Goal: Task Accomplishment & Management: Manage account settings

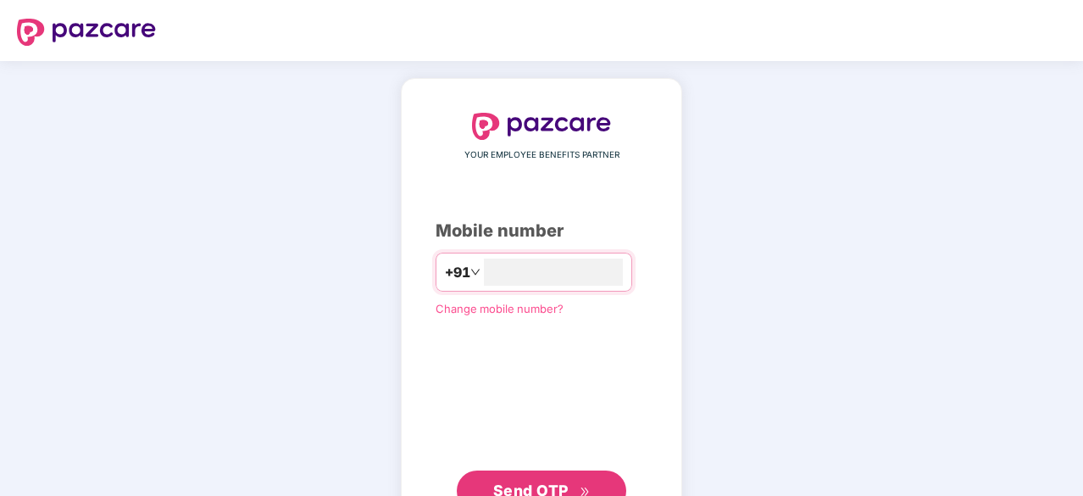
type input "**********"
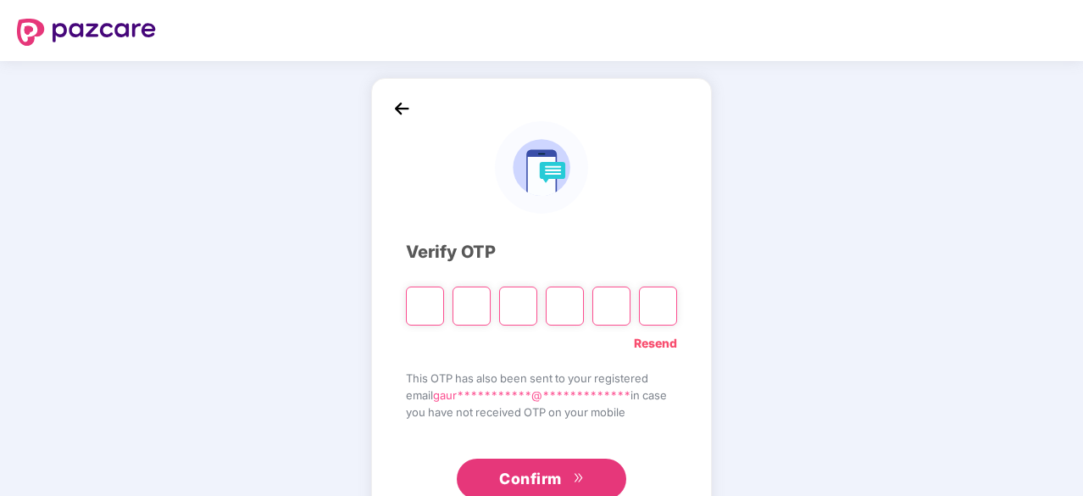
type input "*"
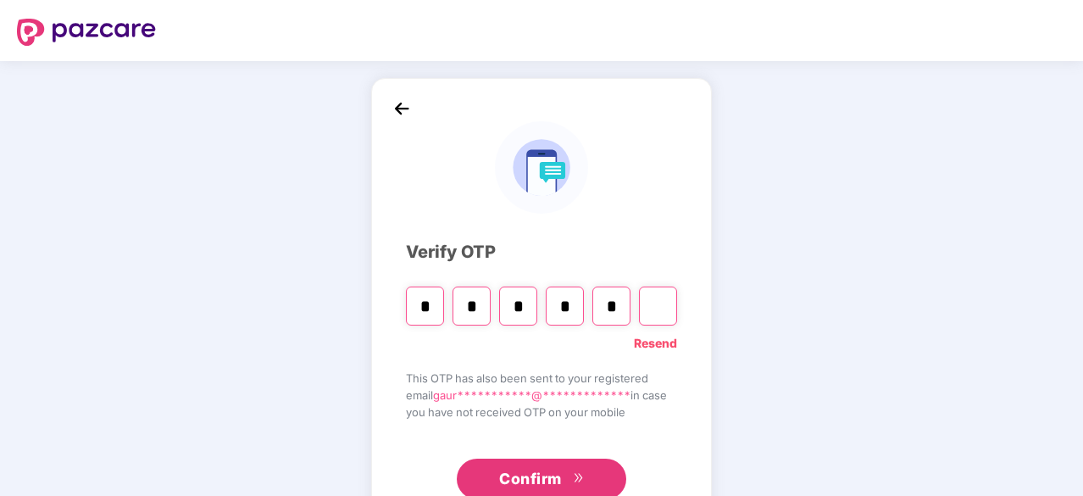
type input "*"
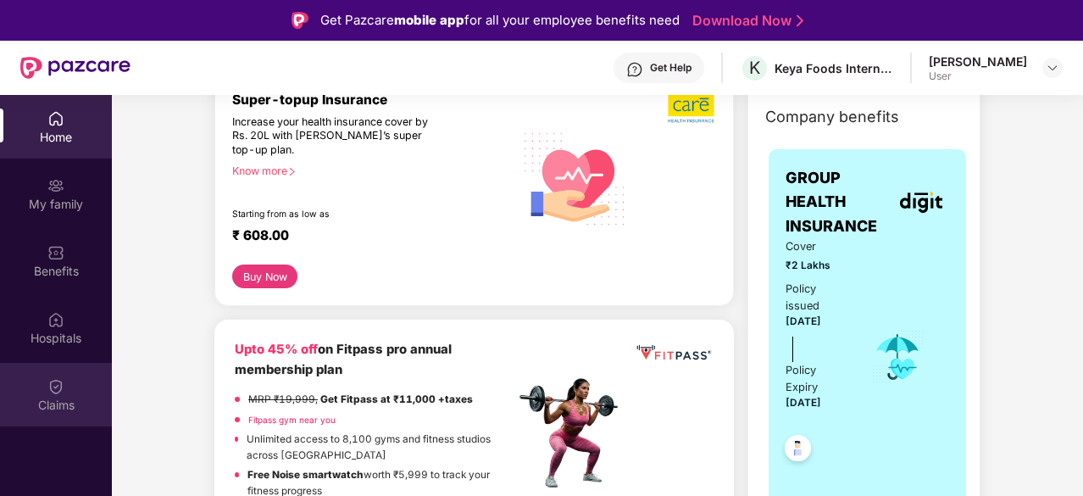
scroll to position [235, 0]
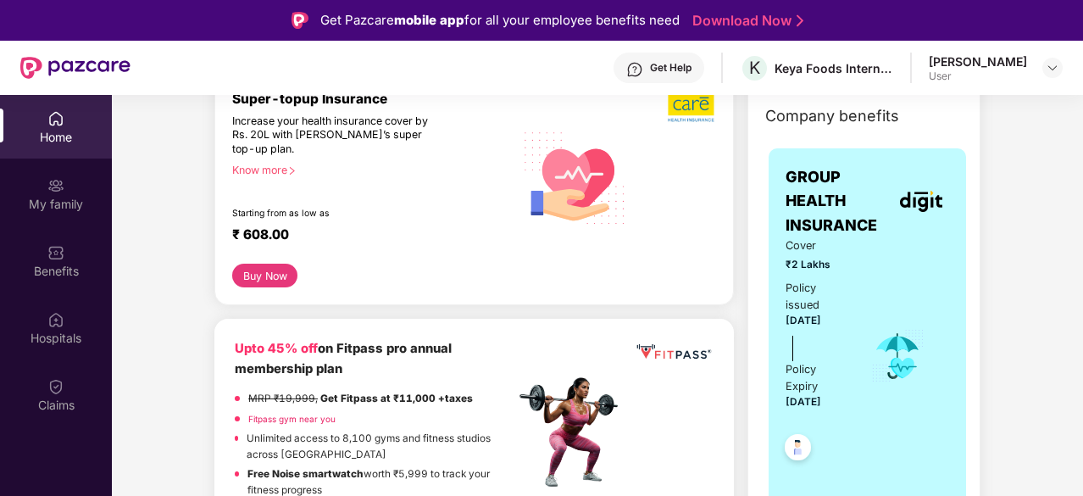
click at [650, 69] on div "Get Help" at bounding box center [671, 68] width 42 height 14
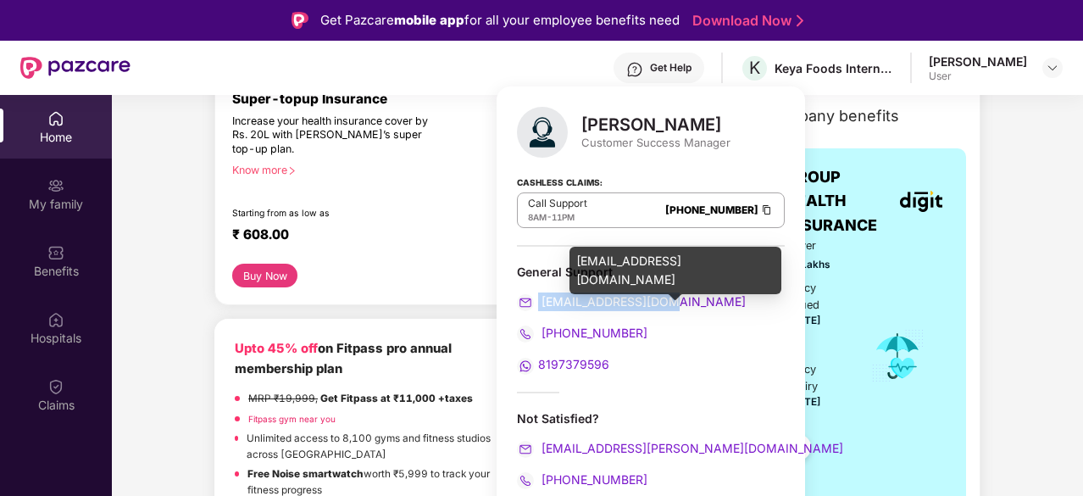
drag, startPoint x: 674, startPoint y: 299, endPoint x: 542, endPoint y: 302, distance: 131.4
click at [542, 302] on div "[EMAIL_ADDRESS][DOMAIN_NAME]" at bounding box center [651, 301] width 268 height 19
copy span "[EMAIL_ADDRESS][DOMAIN_NAME]"
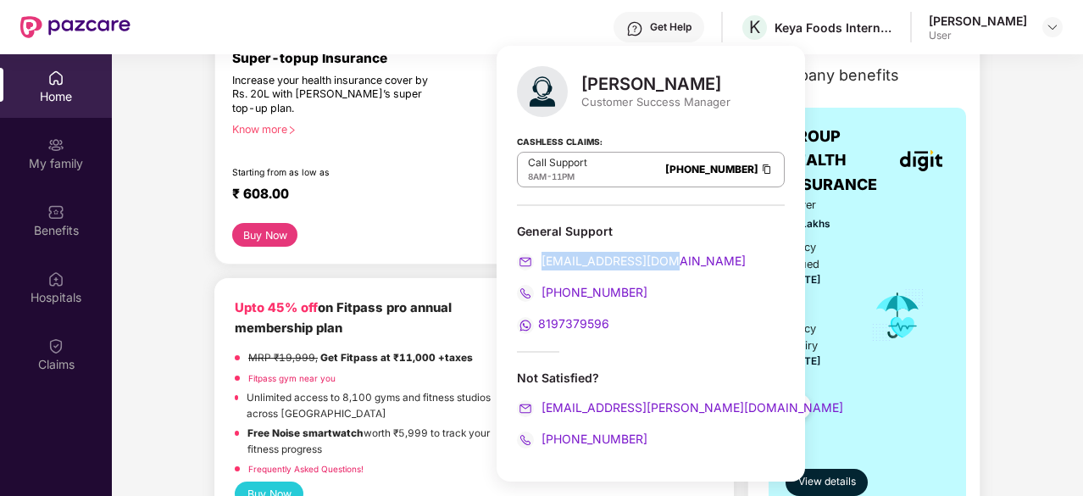
scroll to position [42, 0]
copy span "[EMAIL_ADDRESS][DOMAIN_NAME]"
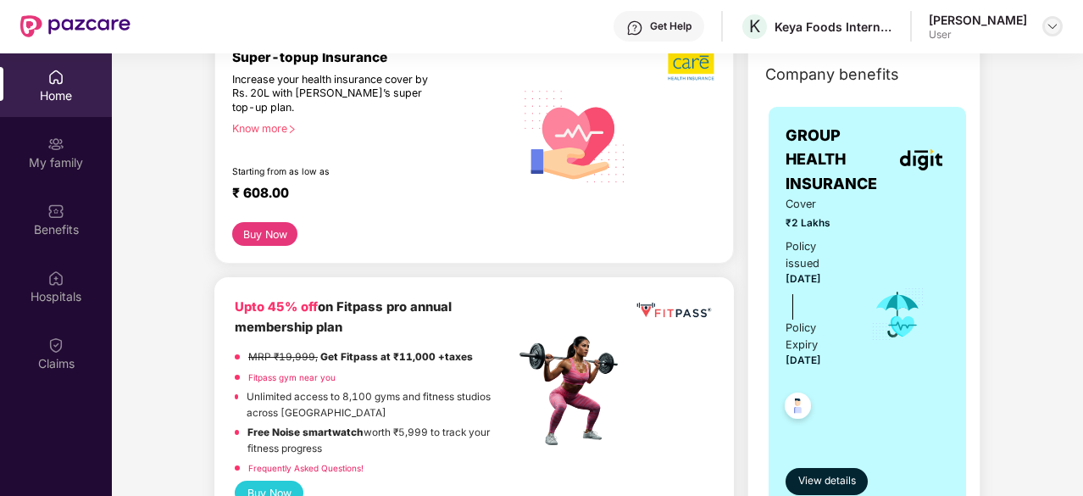
click at [1051, 22] on img at bounding box center [1053, 26] width 14 height 14
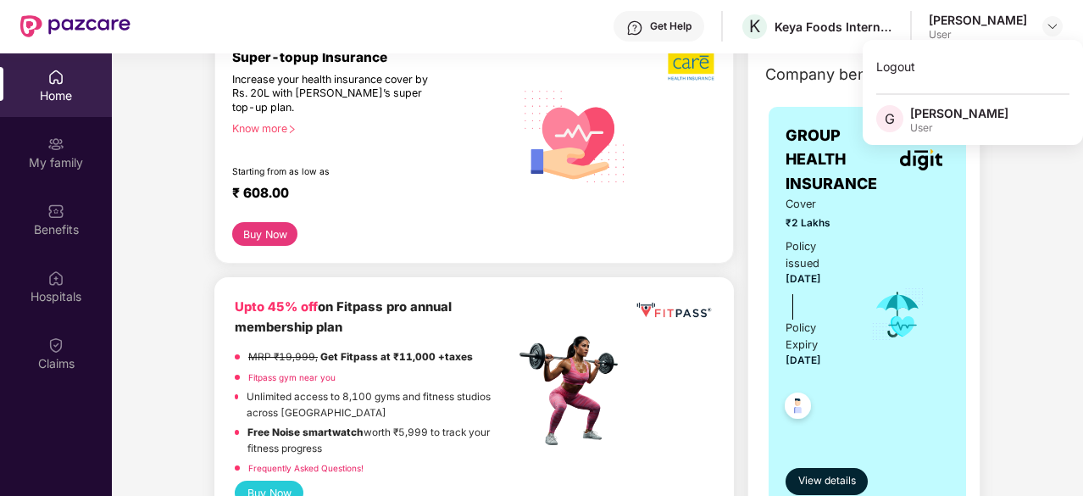
click at [963, 116] on div "[PERSON_NAME]" at bounding box center [959, 113] width 98 height 16
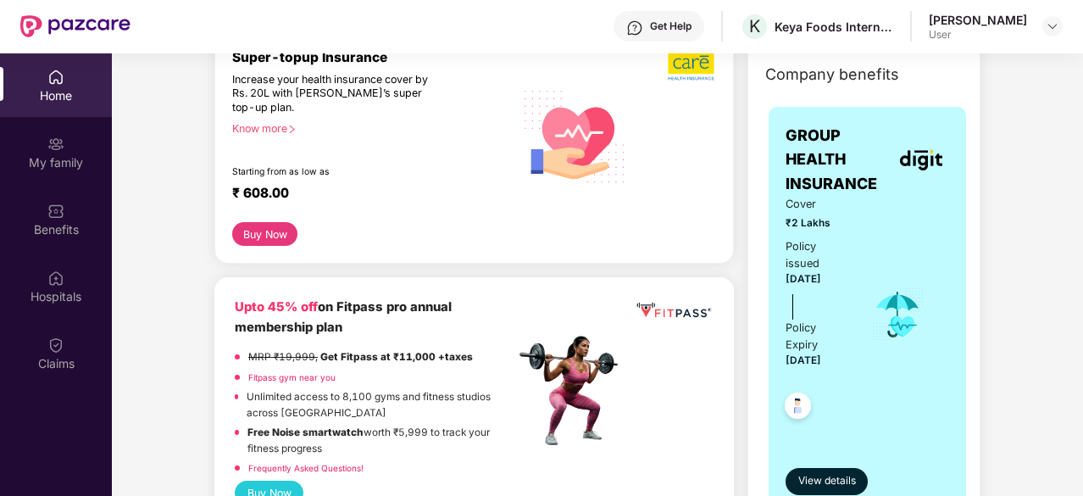
scroll to position [0, 0]
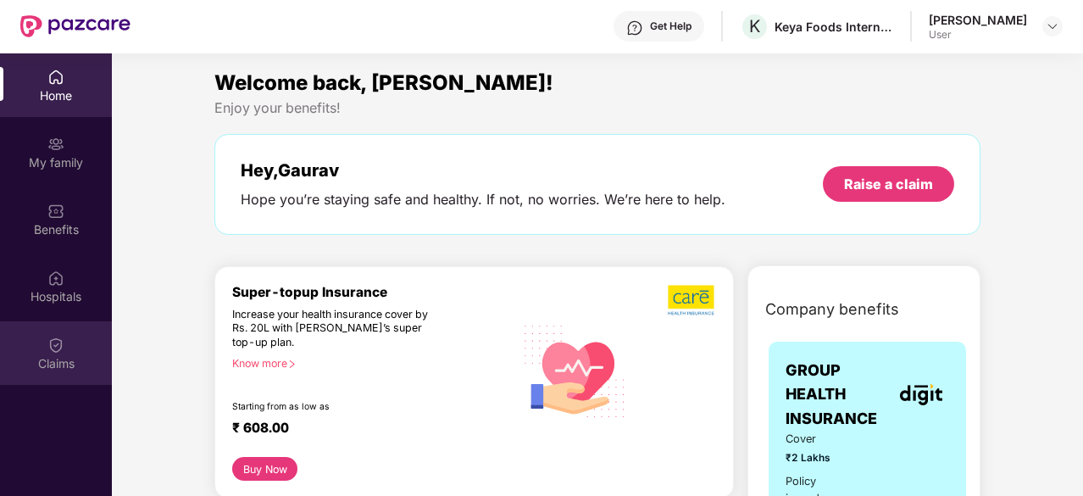
click at [53, 357] on div "Claims" at bounding box center [56, 363] width 112 height 17
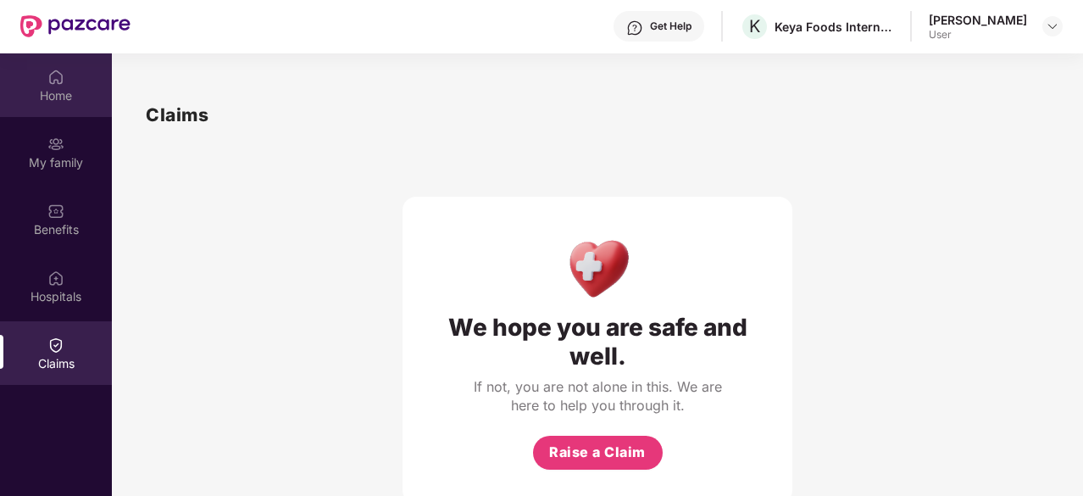
click at [46, 108] on div "Home" at bounding box center [56, 85] width 112 height 64
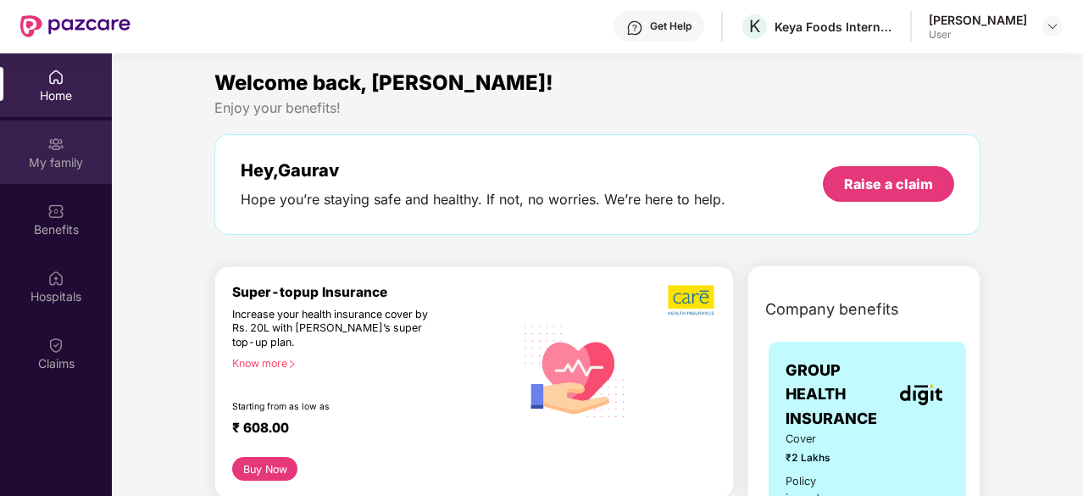
click at [54, 156] on div "My family" at bounding box center [56, 162] width 112 height 17
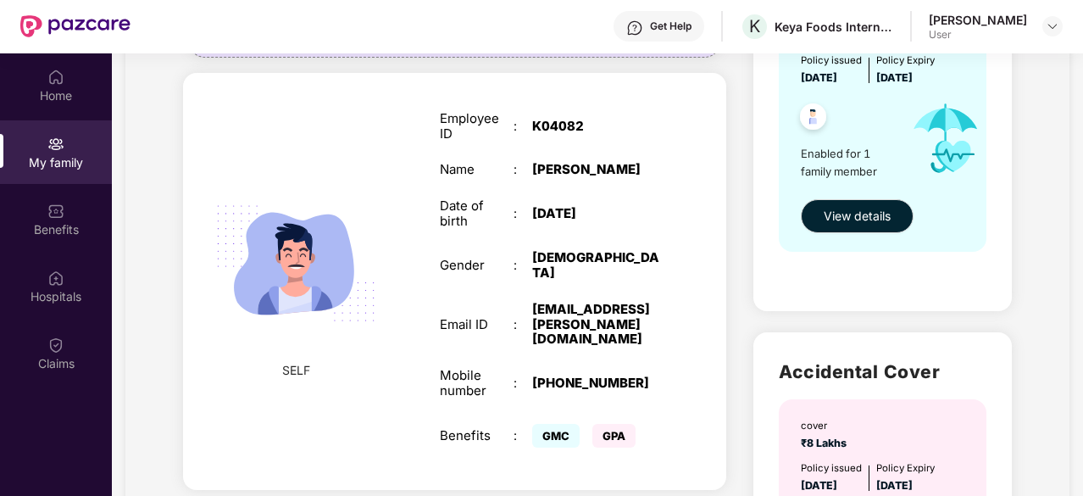
scroll to position [249, 0]
drag, startPoint x: 616, startPoint y: 225, endPoint x: 527, endPoint y: 224, distance: 89.0
click at [527, 224] on div "Date of birth : [DEMOGRAPHIC_DATA]" at bounding box center [550, 212] width 220 height 31
click at [609, 219] on div "[DATE]" at bounding box center [596, 212] width 129 height 15
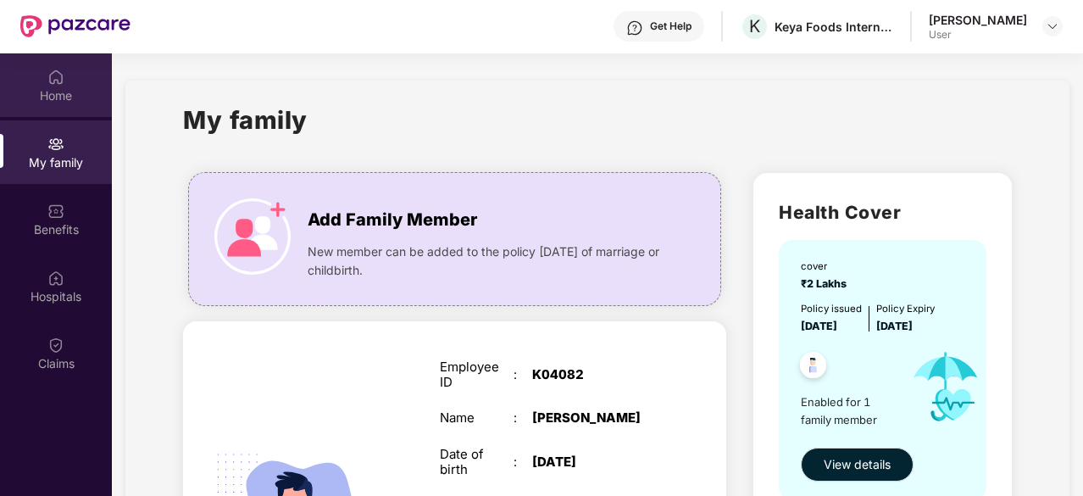
click at [44, 79] on div "Home" at bounding box center [56, 85] width 112 height 64
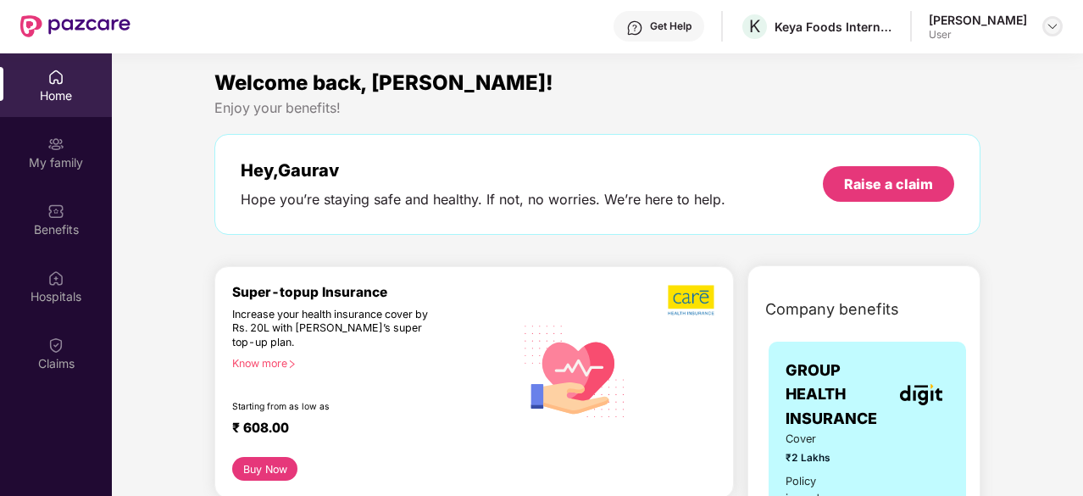
click at [1057, 21] on img at bounding box center [1053, 26] width 14 height 14
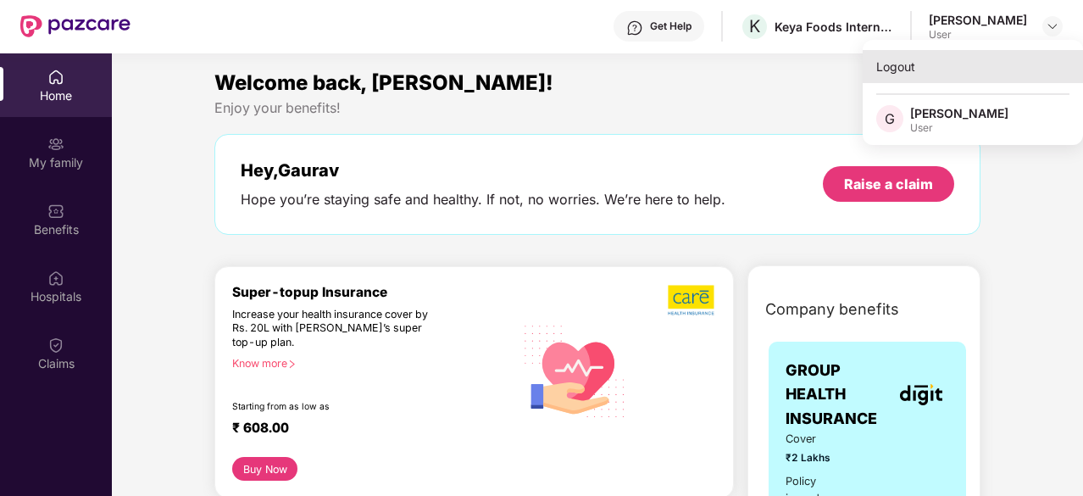
click at [925, 73] on div "Logout" at bounding box center [973, 66] width 220 height 33
